Goal: Task Accomplishment & Management: Use online tool/utility

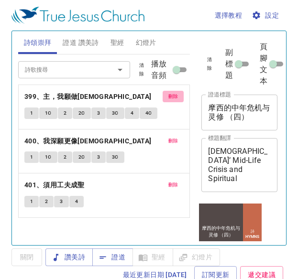
click at [173, 94] on span "刪除" at bounding box center [173, 96] width 10 height 9
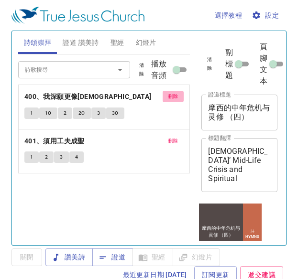
click at [173, 94] on span "刪除" at bounding box center [173, 96] width 10 height 9
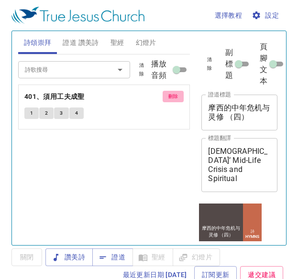
click at [173, 94] on span "刪除" at bounding box center [173, 96] width 10 height 9
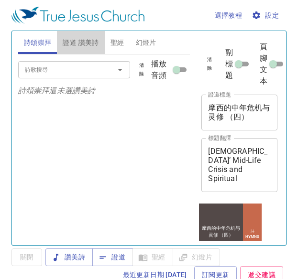
click at [85, 41] on span "證道 讚美詩" at bounding box center [81, 43] width 36 height 12
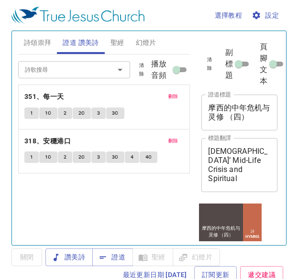
click at [168, 95] on span "刪除" at bounding box center [173, 96] width 10 height 9
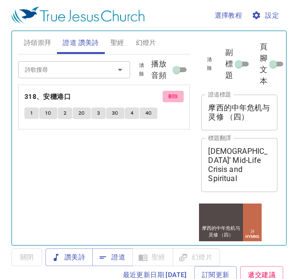
click at [168, 95] on span "刪除" at bounding box center [173, 96] width 10 height 9
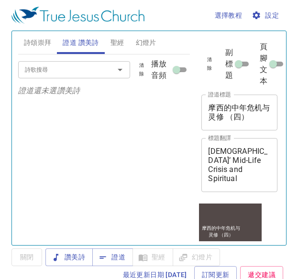
click at [168, 95] on p "證道還未選讚美詩" at bounding box center [104, 90] width 172 height 11
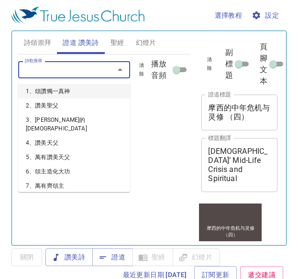
click at [87, 67] on input "詩歌搜尋" at bounding box center [60, 69] width 78 height 11
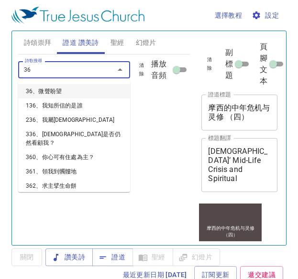
type input "366"
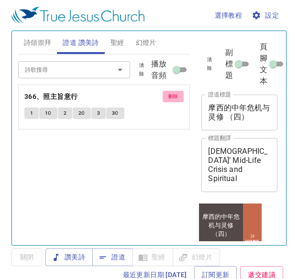
click at [174, 95] on span "刪除" at bounding box center [173, 96] width 10 height 9
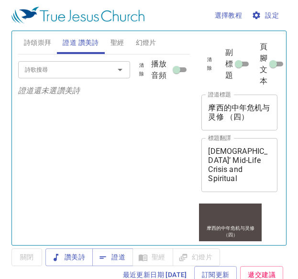
click at [72, 76] on div "詩歌搜尋" at bounding box center [74, 69] width 112 height 17
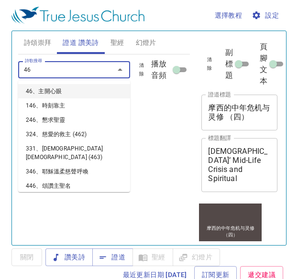
type input "466"
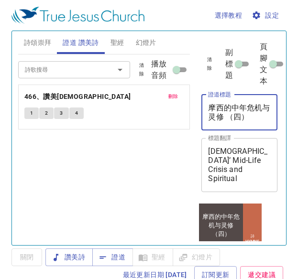
click at [250, 117] on textarea "摩西的中年危机与灵修 （四）" at bounding box center [239, 112] width 63 height 18
click at [255, 119] on textarea "摩西的中年危机与灵修 （四）" at bounding box center [239, 112] width 63 height 18
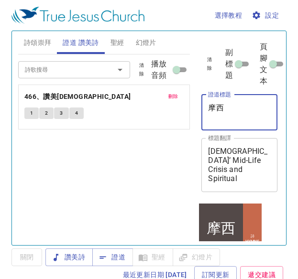
type textarea "摩"
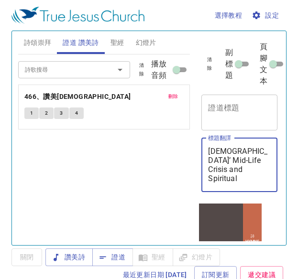
click at [260, 180] on textarea "Moses’ Mid-Life Crisis and Spiritual Cultivation (4)" at bounding box center [239, 165] width 63 height 36
type textarea "Moses’ Mid-Life Crisis and Spiritual Cultiva"
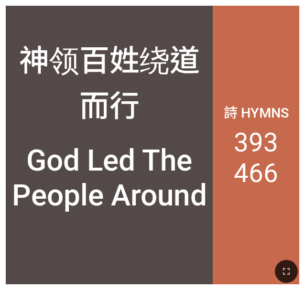
click at [189, 141] on div "God Led The People Around" at bounding box center [109, 180] width 207 height 98
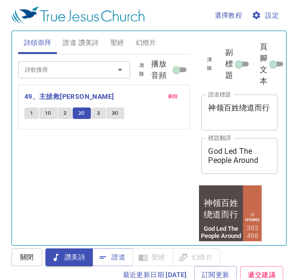
click at [98, 111] on span "3" at bounding box center [98, 113] width 3 height 9
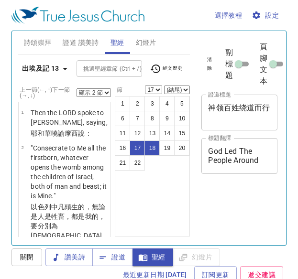
select select "2"
select select "17"
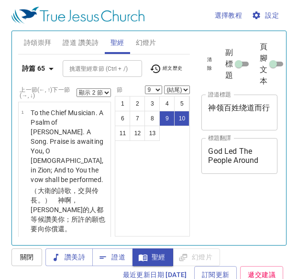
select select "2"
select select "9"
select select "2"
select select "9"
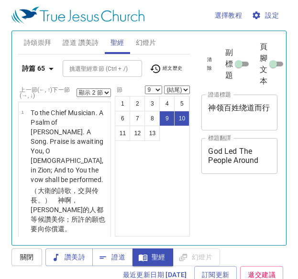
scroll to position [4, 0]
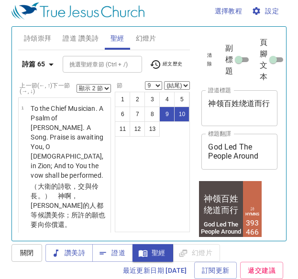
click at [42, 61] on b "詩篇 65" at bounding box center [33, 64] width 23 height 12
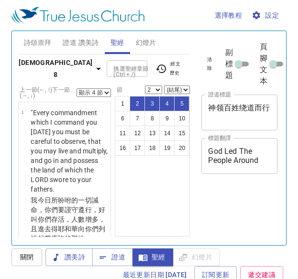
select select "4"
select select "2"
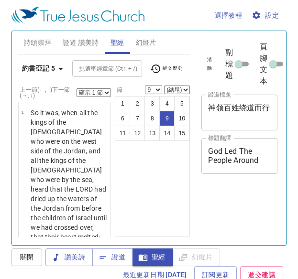
select select "9"
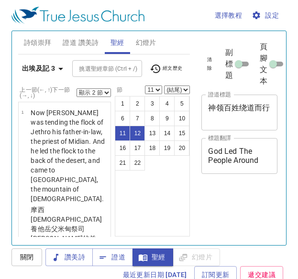
select select "2"
select select "11"
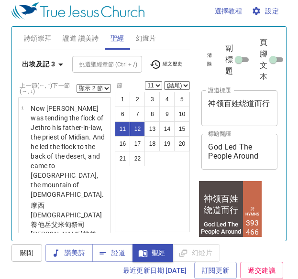
click at [49, 58] on b "出埃及記 3" at bounding box center [38, 64] width 33 height 12
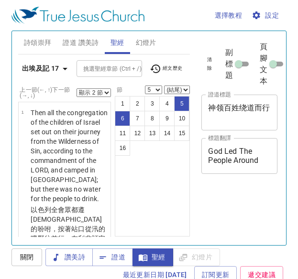
select select "2"
select select "5"
select select "2"
select select "5"
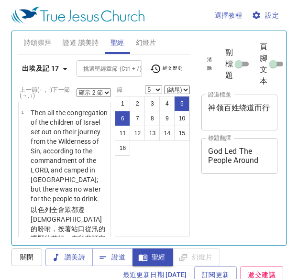
scroll to position [4, 0]
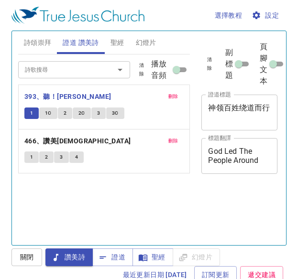
click at [71, 64] on input "詩歌搜尋" at bounding box center [60, 69] width 78 height 11
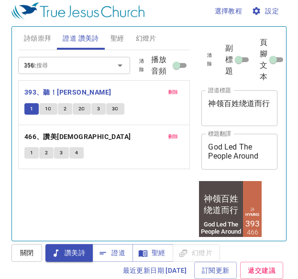
type input "356"
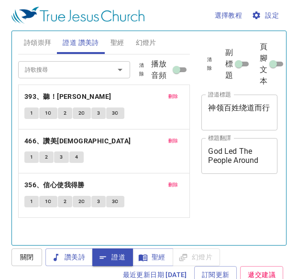
scroll to position [4, 0]
